Goal: Information Seeking & Learning: Learn about a topic

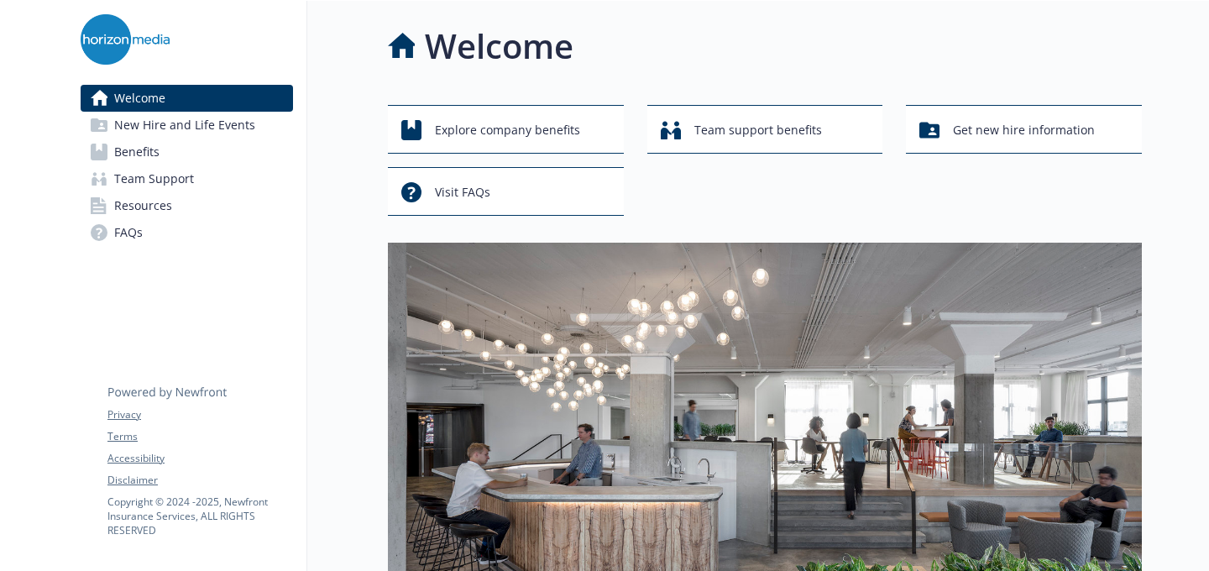
click at [212, 134] on span "New Hire and Life Events" at bounding box center [184, 125] width 141 height 27
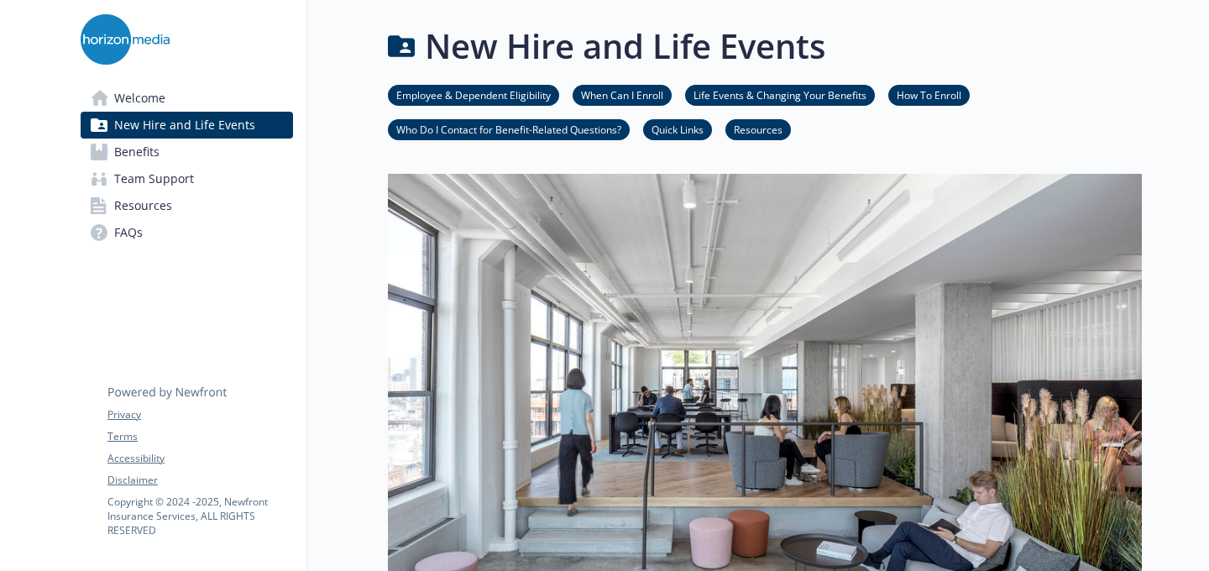
click at [212, 144] on link "Benefits" at bounding box center [187, 152] width 212 height 27
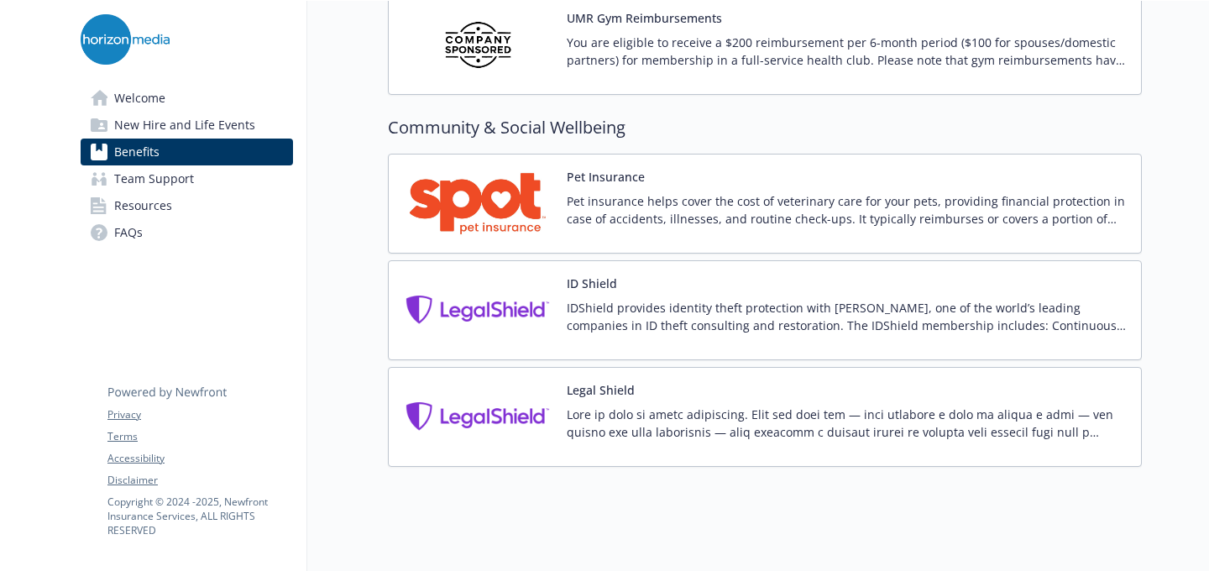
scroll to position [4301, 0]
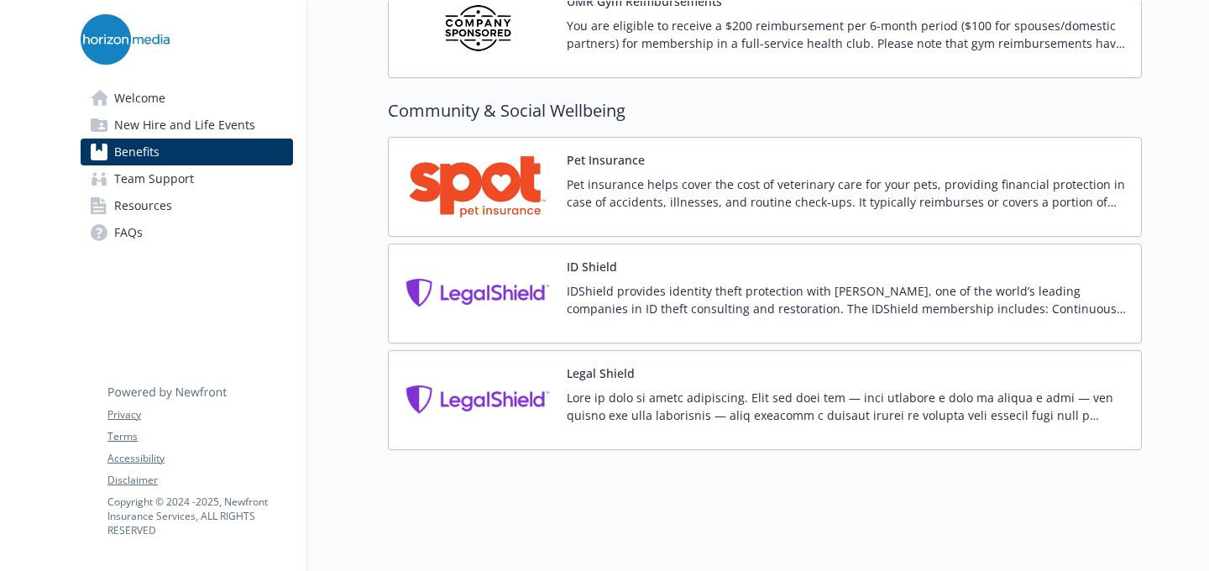
click at [245, 122] on span "New Hire and Life Events" at bounding box center [184, 125] width 141 height 27
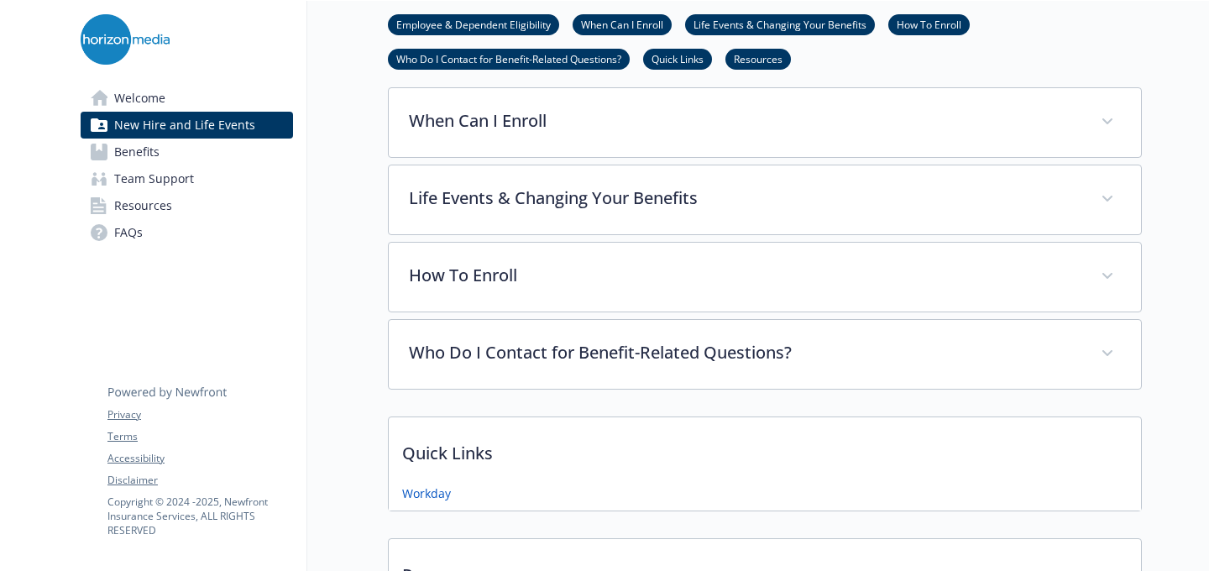
scroll to position [701, 0]
